Goal: Information Seeking & Learning: Learn about a topic

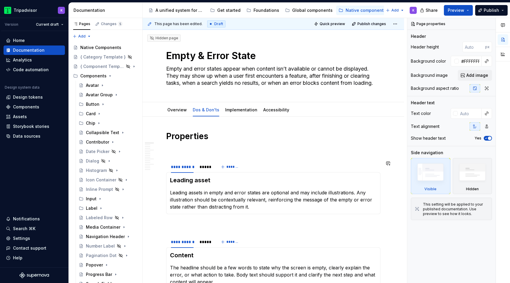
scroll to position [82, 0]
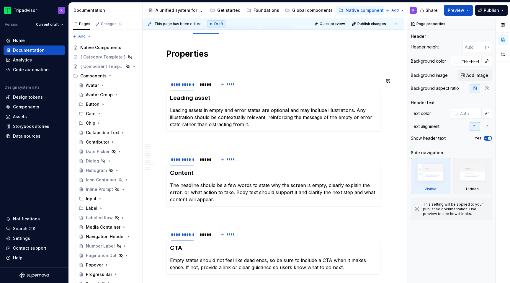
type textarea "*"
